Goal: Navigation & Orientation: Find specific page/section

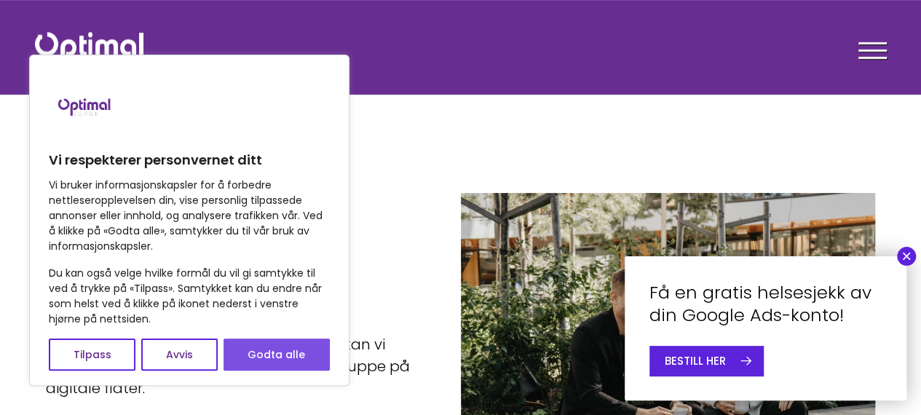
click at [268, 341] on button "Godta alle" at bounding box center [277, 355] width 106 height 32
checkbox input "true"
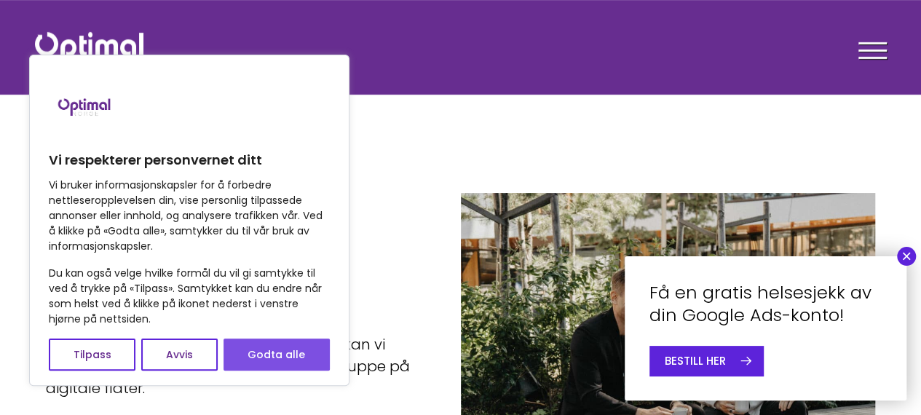
checkbox input "true"
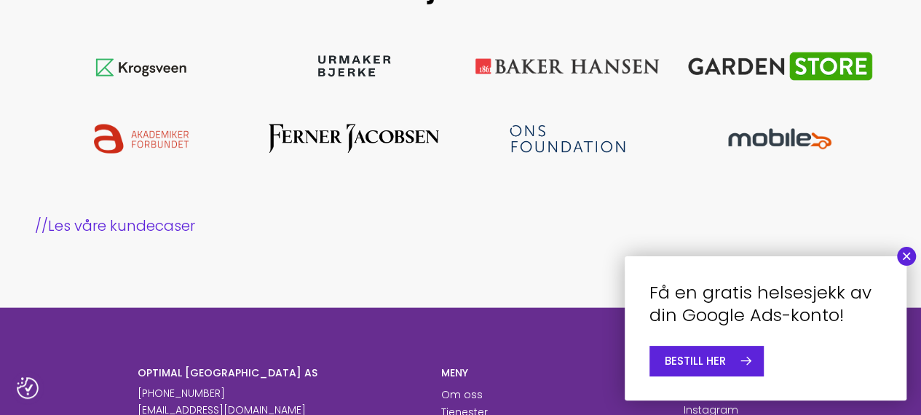
scroll to position [1718, 0]
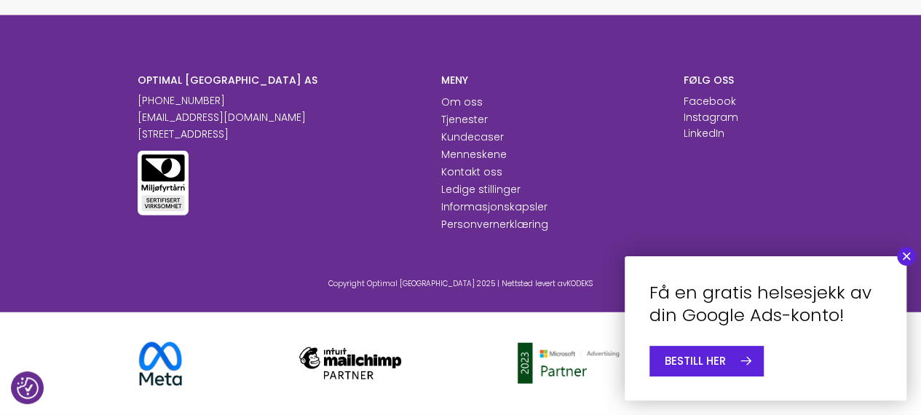
click at [917, 263] on div "Få en gratis helsesjekk av din Google Ads-konto! BESTILL HER ×" at bounding box center [765, 328] width 311 height 173
drag, startPoint x: 909, startPoint y: 255, endPoint x: 882, endPoint y: 246, distance: 27.6
click at [909, 254] on button "×" at bounding box center [906, 256] width 19 height 19
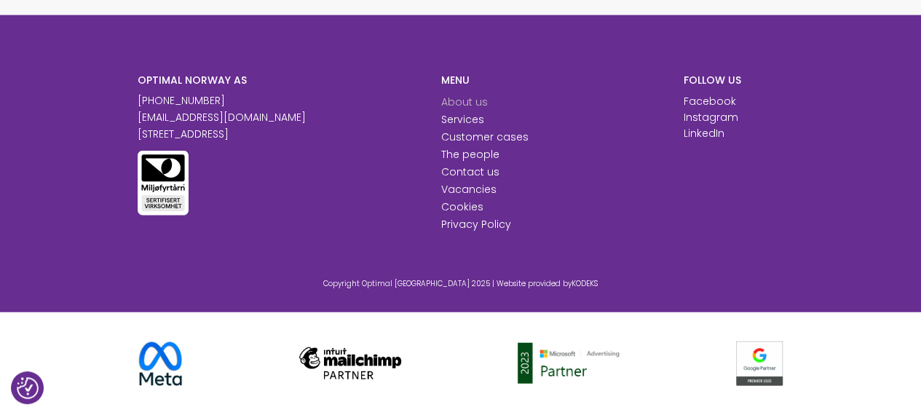
click at [451, 100] on font "About us" at bounding box center [464, 102] width 47 height 15
click at [463, 157] on font "The people" at bounding box center [470, 154] width 58 height 15
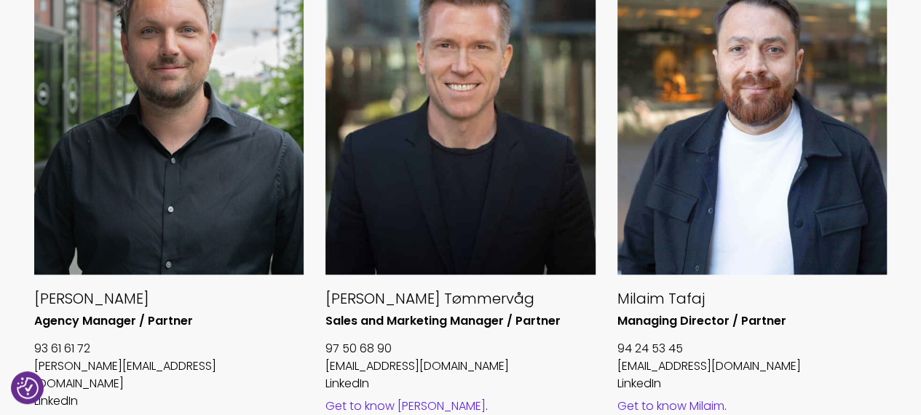
scroll to position [728, 0]
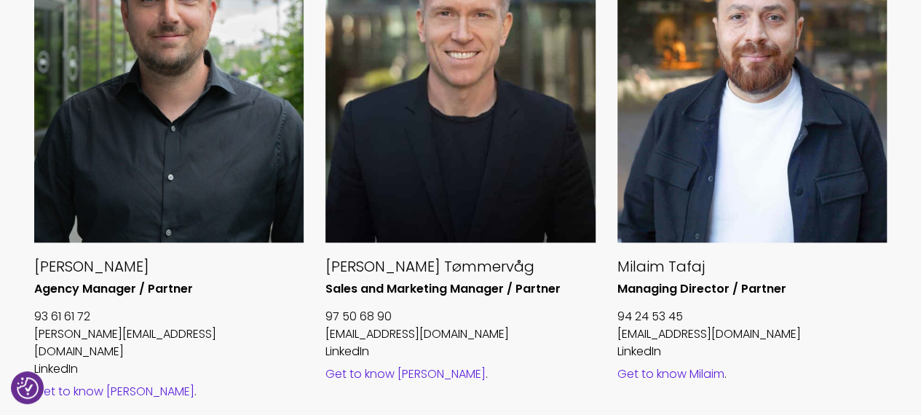
drag, startPoint x: 33, startPoint y: 263, endPoint x: 272, endPoint y: 251, distance: 238.4
click at [272, 251] on div "[PERSON_NAME] Agency Manager / Partner 93 61 61 72 [PERSON_NAME][EMAIL_ADDRESS]…" at bounding box center [169, 152] width 270 height 495
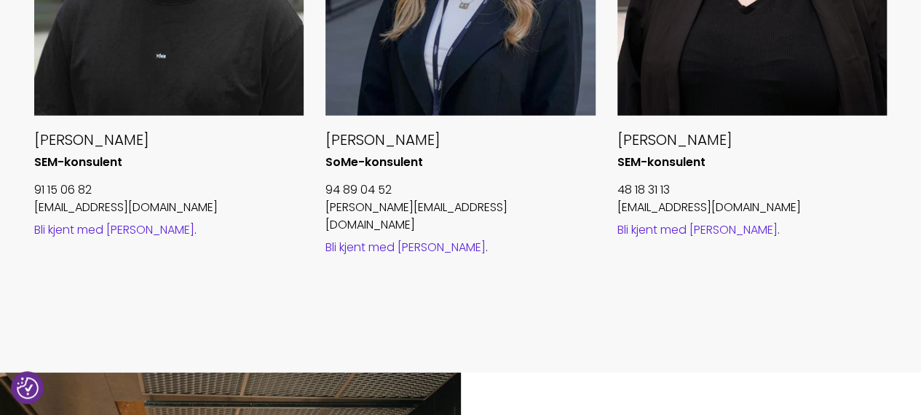
scroll to position [2476, 0]
